Goal: Task Accomplishment & Management: Complete application form

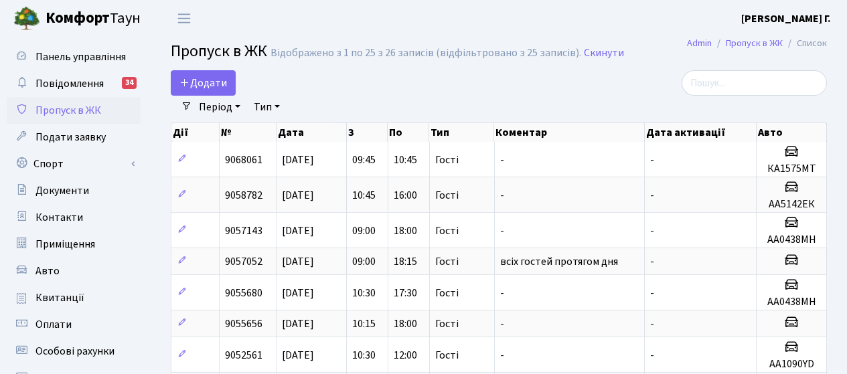
select select "25"
click at [201, 81] on span "Додати" at bounding box center [203, 83] width 48 height 15
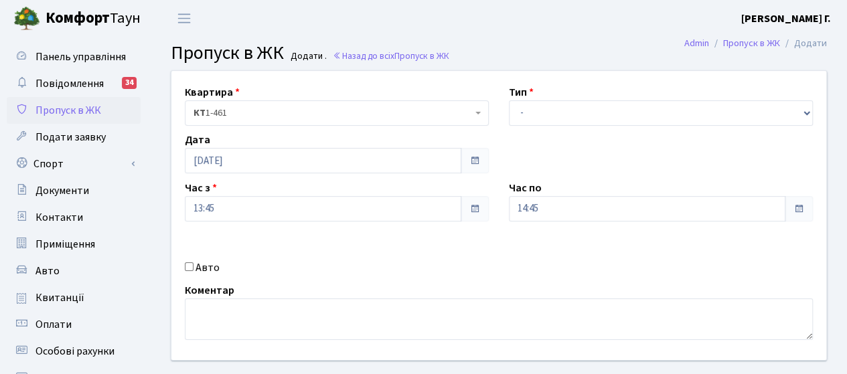
click at [197, 270] on label "Авто" at bounding box center [208, 268] width 24 height 16
click at [194, 270] on input "Авто" at bounding box center [189, 266] width 9 height 9
checkbox input "true"
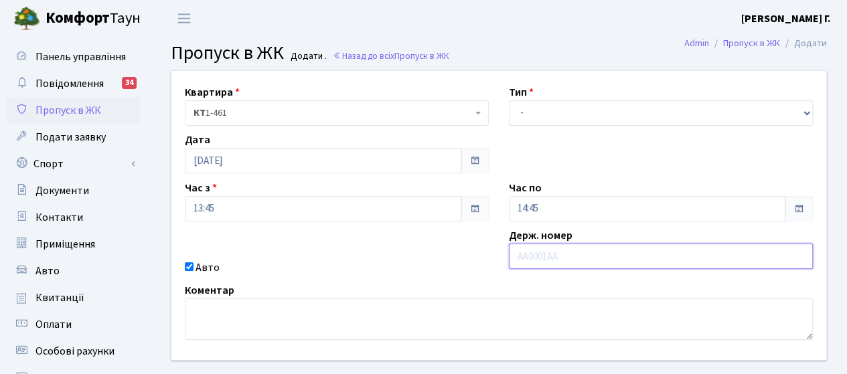
click at [542, 250] on input "text" at bounding box center [661, 256] width 304 height 25
type input "АХ5300МО"
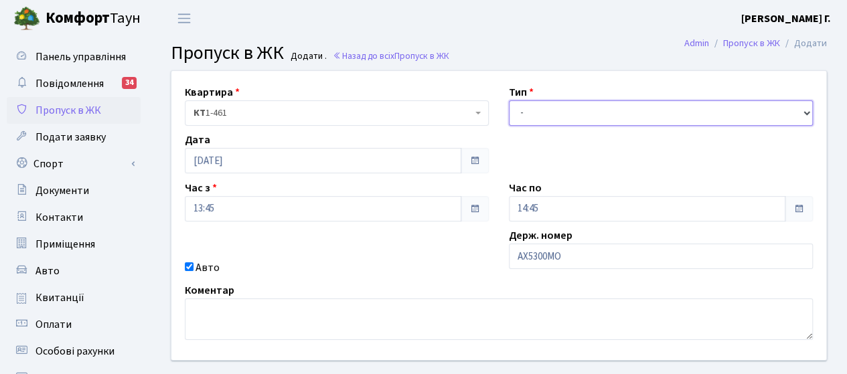
click at [589, 118] on select "- Доставка Таксі Гості Сервіс" at bounding box center [661, 112] width 304 height 25
select select "3"
click at [509, 100] on select "- Доставка Таксі Гості Сервіс" at bounding box center [661, 112] width 304 height 25
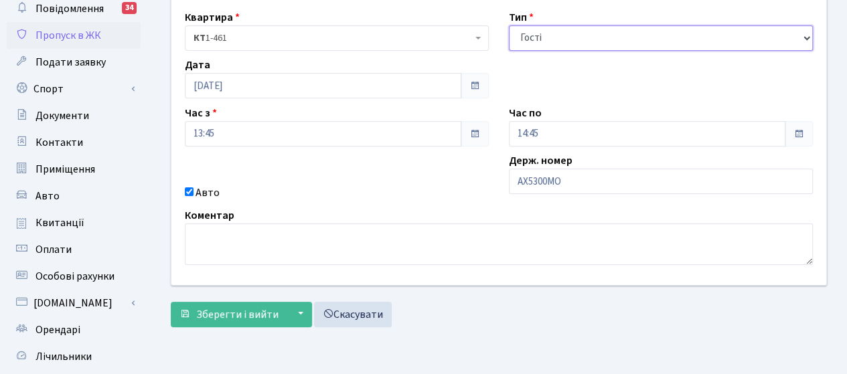
scroll to position [201, 0]
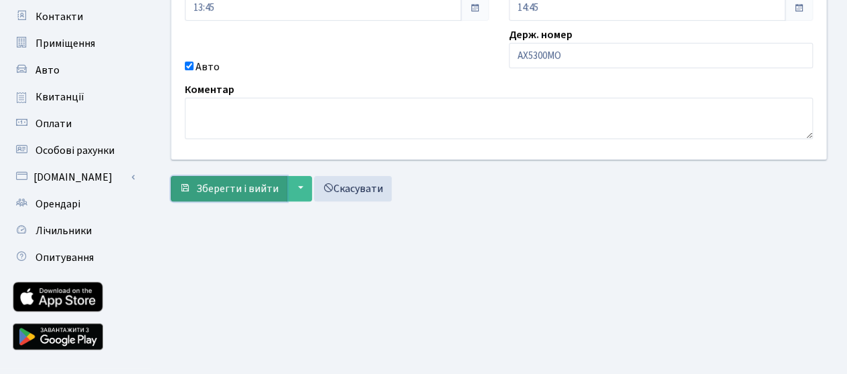
click at [221, 182] on span "Зберегти і вийти" at bounding box center [237, 188] width 82 height 15
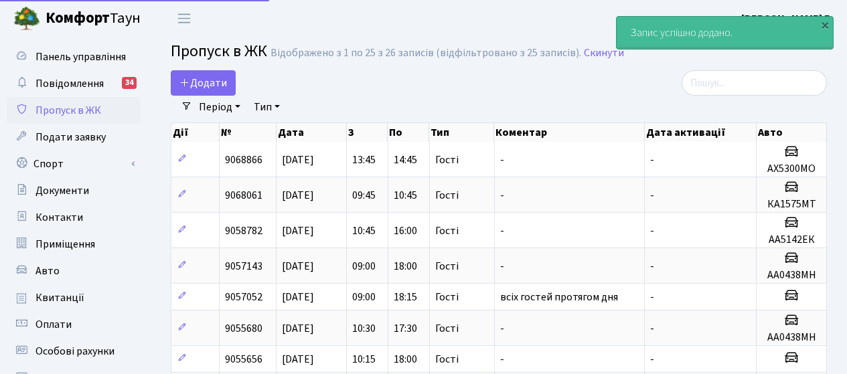
select select "25"
